Goal: Transaction & Acquisition: Purchase product/service

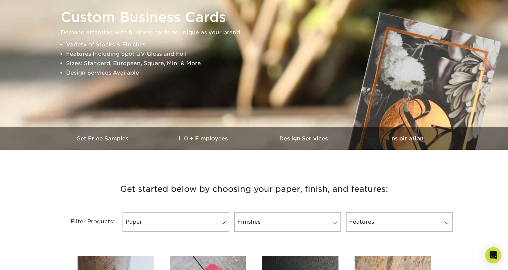
scroll to position [138, 0]
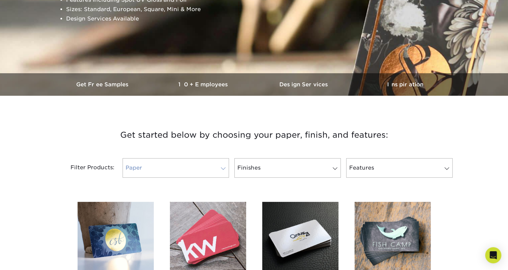
click at [201, 169] on link "Paper" at bounding box center [176, 167] width 106 height 19
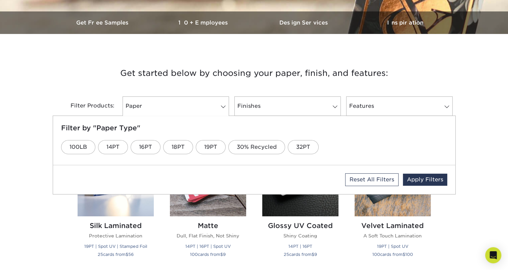
scroll to position [205, 0]
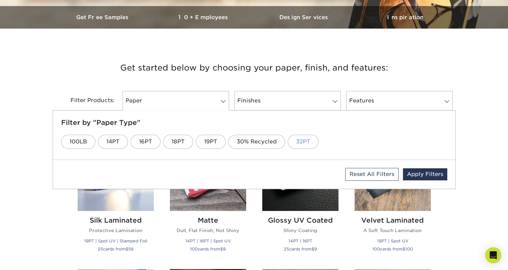
click at [313, 142] on link "32PT" at bounding box center [303, 142] width 31 height 14
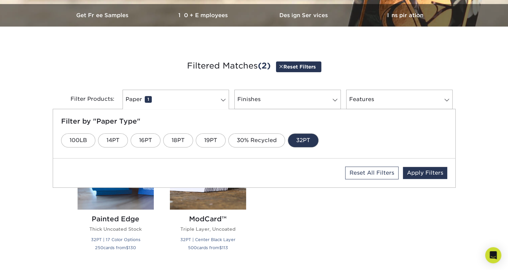
scroll to position [218, 0]
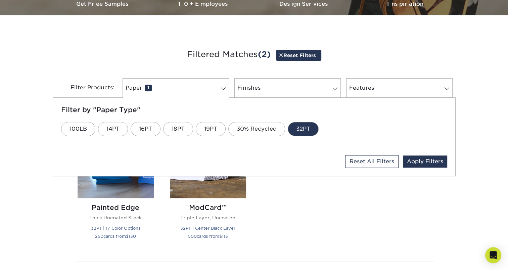
click at [333, 183] on div "Silk Laminated Protective Lamination 19PT | Spot UV | Stamped Foil 25 cards fro…" at bounding box center [254, 185] width 369 height 142
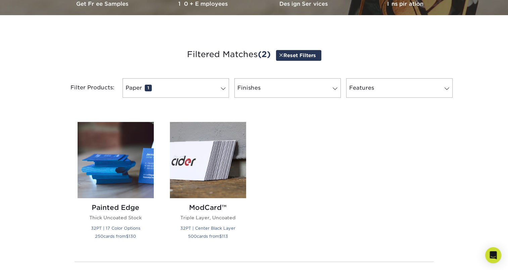
click at [216, 77] on div "Filter Products: Paper 1 Filter by "Paper Type" 100LB 14PT 16PT 18PT 19PT 30% R…" at bounding box center [254, 92] width 403 height 44
drag, startPoint x: 210, startPoint y: 87, endPoint x: 181, endPoint y: 101, distance: 32.1
click at [211, 88] on link "Paper 1" at bounding box center [176, 87] width 106 height 19
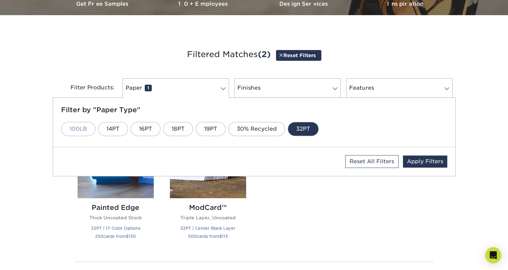
click at [83, 128] on link "100LB" at bounding box center [78, 129] width 34 height 14
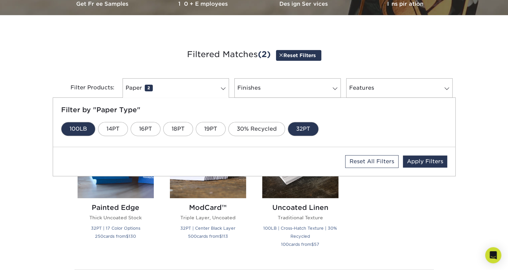
scroll to position [220, 0]
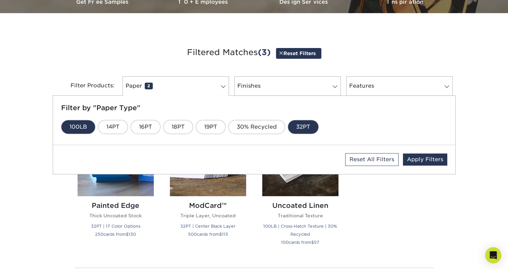
click at [405, 199] on div "Silk Laminated Protective Lamination 19PT | Spot UV | Stamped Foil 25 cards fro…" at bounding box center [254, 187] width 369 height 150
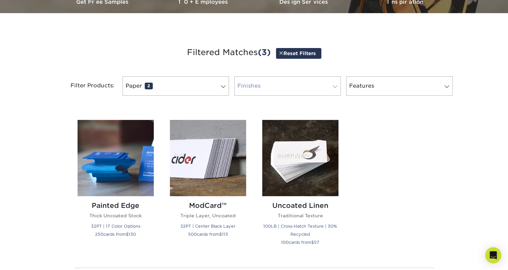
click at [324, 89] on link "Finishes 0" at bounding box center [287, 85] width 106 height 19
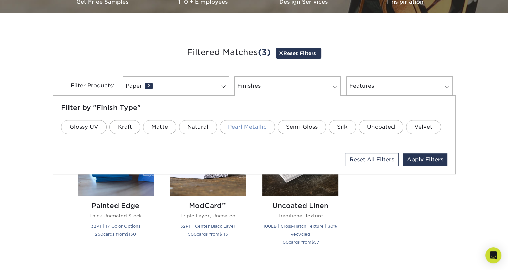
click at [238, 124] on link "Pearl Metallic" at bounding box center [247, 127] width 55 height 14
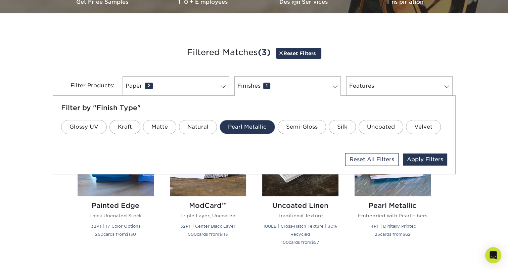
scroll to position [222, 0]
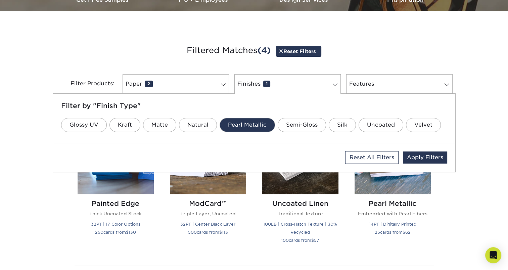
click at [484, 152] on div "Get started below by choosing your paper, finish, and features: Filtered Matche…" at bounding box center [254, 182] width 508 height 310
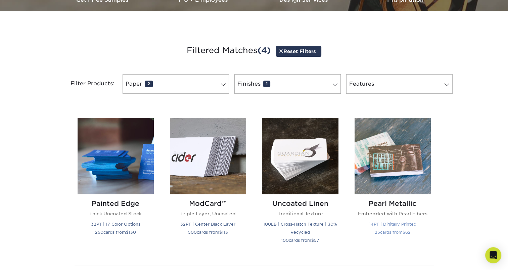
click at [379, 156] on img at bounding box center [393, 156] width 76 height 76
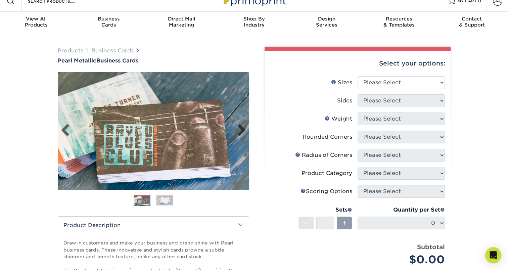
scroll to position [34, 0]
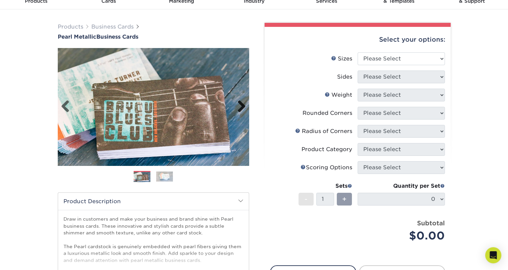
click at [241, 104] on link "Next" at bounding box center [238, 106] width 13 height 13
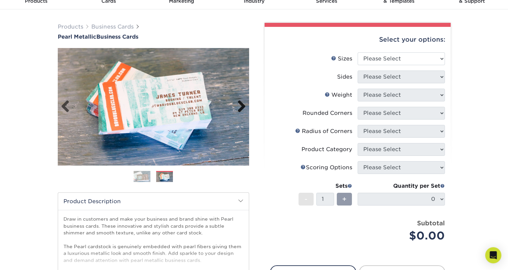
click at [241, 104] on link "Next" at bounding box center [238, 106] width 13 height 13
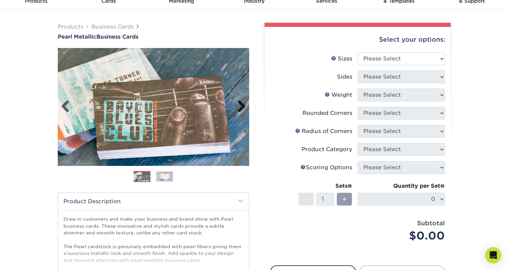
click at [241, 104] on link "Next" at bounding box center [238, 106] width 13 height 13
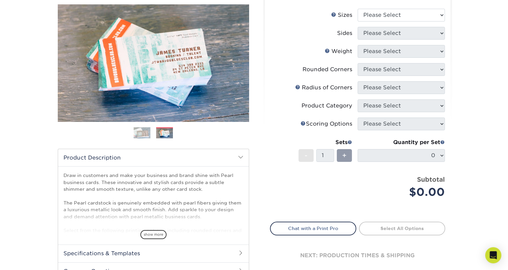
scroll to position [0, 0]
